Goal: Navigation & Orientation: Find specific page/section

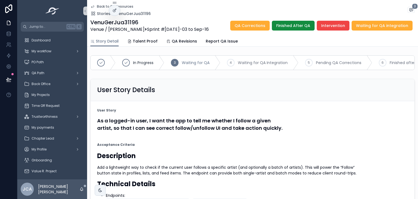
scroll to position [109, 0]
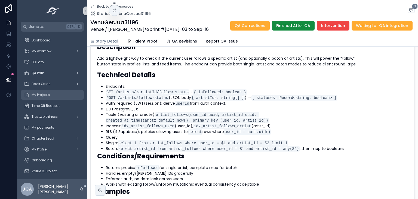
click at [48, 97] on div "My Projects" at bounding box center [52, 94] width 57 height 9
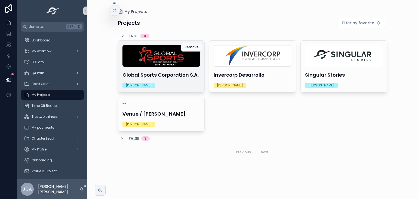
click at [175, 73] on h4 "Global Sports Corporation S.A." at bounding box center [162, 74] width 78 height 7
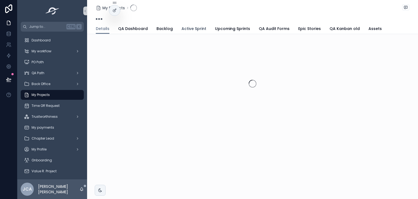
click at [195, 26] on span "Active Sprint" at bounding box center [194, 28] width 25 height 5
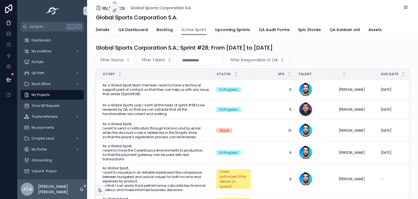
click at [102, 7] on span "My Projects" at bounding box center [113, 7] width 23 height 5
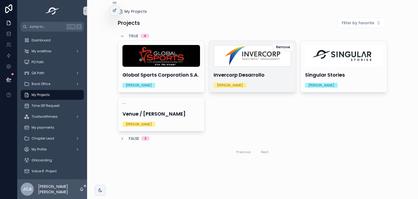
click at [271, 73] on h4 "Invercorp Desarrollo" at bounding box center [253, 74] width 78 height 7
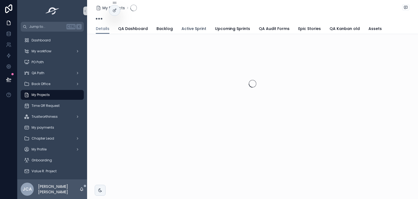
click at [184, 28] on span "Active Sprint" at bounding box center [194, 28] width 25 height 5
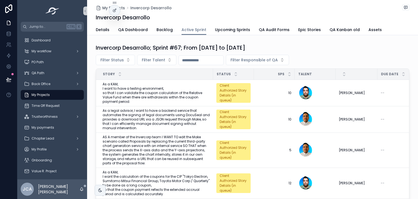
click at [104, 8] on span "My Projects" at bounding box center [113, 7] width 23 height 5
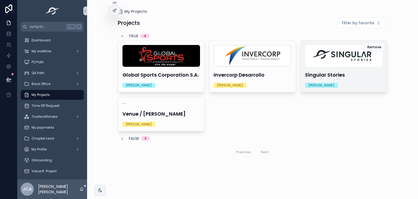
click at [333, 68] on div "Singular Stories [PERSON_NAME]" at bounding box center [344, 66] width 87 height 51
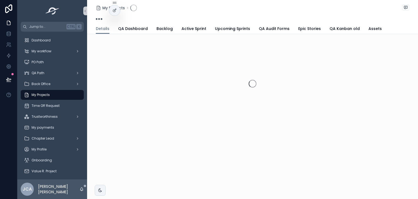
click at [188, 23] on div "My Projects" at bounding box center [253, 11] width 314 height 23
click at [191, 28] on span "Active Sprint" at bounding box center [194, 28] width 25 height 5
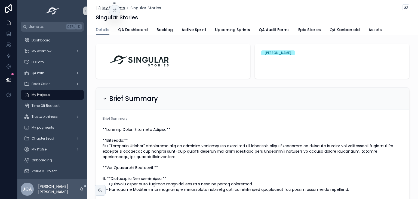
click at [104, 6] on span "My Projects" at bounding box center [113, 7] width 23 height 5
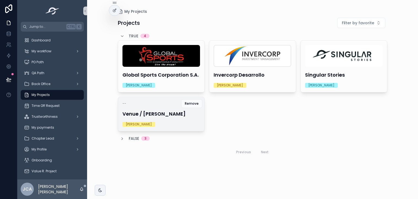
click at [172, 115] on h4 "Venue / [PERSON_NAME]" at bounding box center [162, 113] width 78 height 7
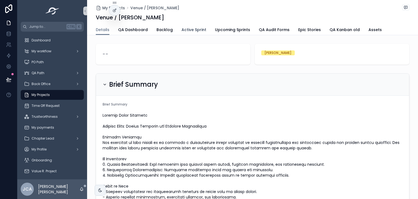
click at [188, 26] on link "Active Sprint" at bounding box center [194, 30] width 25 height 11
